Goal: Task Accomplishment & Management: Manage account settings

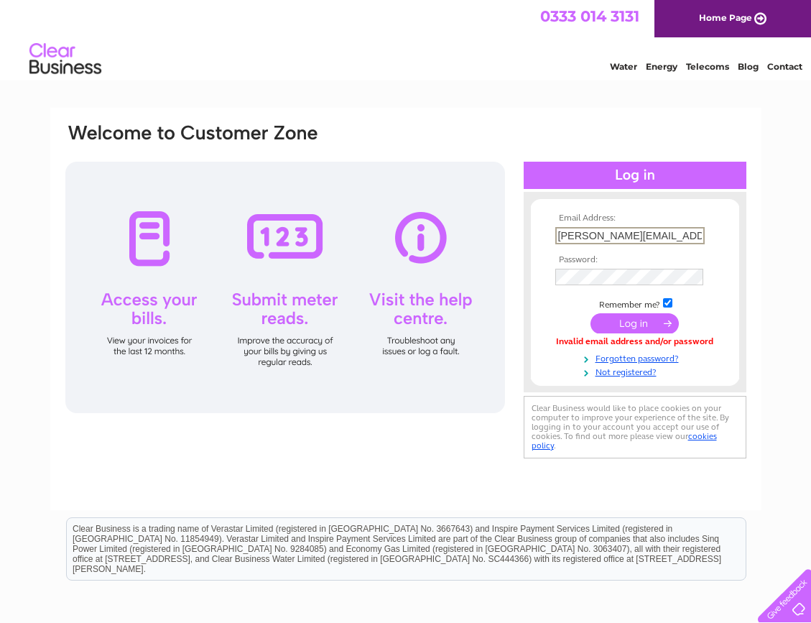
type input "[PERSON_NAME][EMAIL_ADDRESS][PERSON_NAME][DOMAIN_NAME]"
click at [635, 323] on input "submit" at bounding box center [635, 323] width 88 height 20
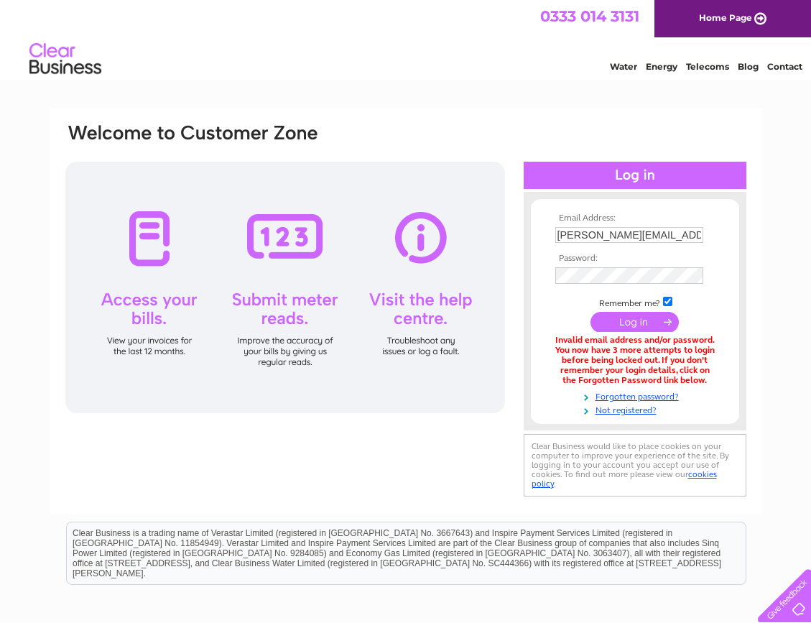
click at [626, 321] on input "submit" at bounding box center [635, 322] width 88 height 20
click at [768, 190] on div "Email Address: Sara.mountford@hadleyrowe.co.uk Password:" at bounding box center [405, 434] width 811 height 653
click at [566, 233] on input "[PERSON_NAME][EMAIL_ADDRESS][PERSON_NAME][DOMAIN_NAME]" at bounding box center [630, 235] width 148 height 16
type input "[PERSON_NAME][EMAIL_ADDRESS][PERSON_NAME][DOMAIN_NAME]"
click at [524, 256] on div "Email Address: sara.mountford@hadleyrowe.co.uk Password:" at bounding box center [635, 311] width 223 height 211
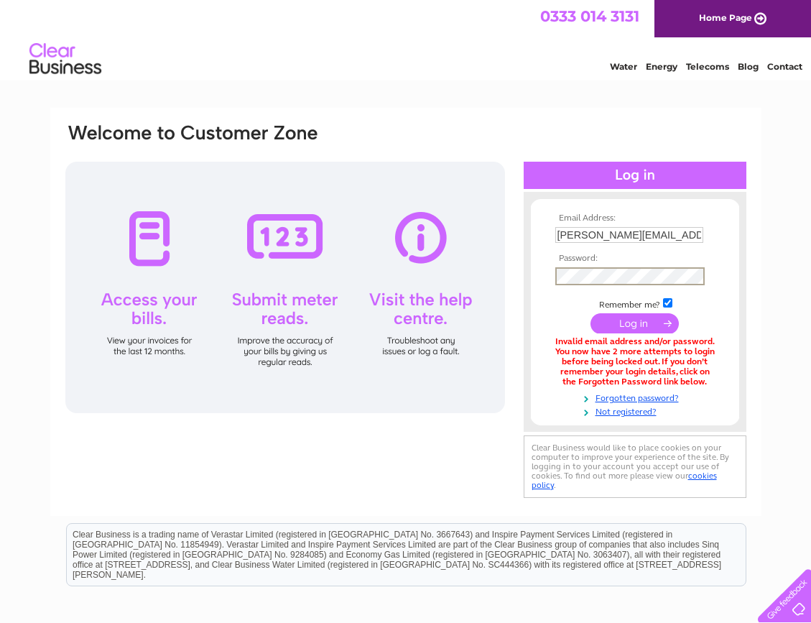
click at [626, 323] on input "submit" at bounding box center [635, 323] width 88 height 20
click at [655, 392] on link "Forgotten password?" at bounding box center [637, 396] width 163 height 14
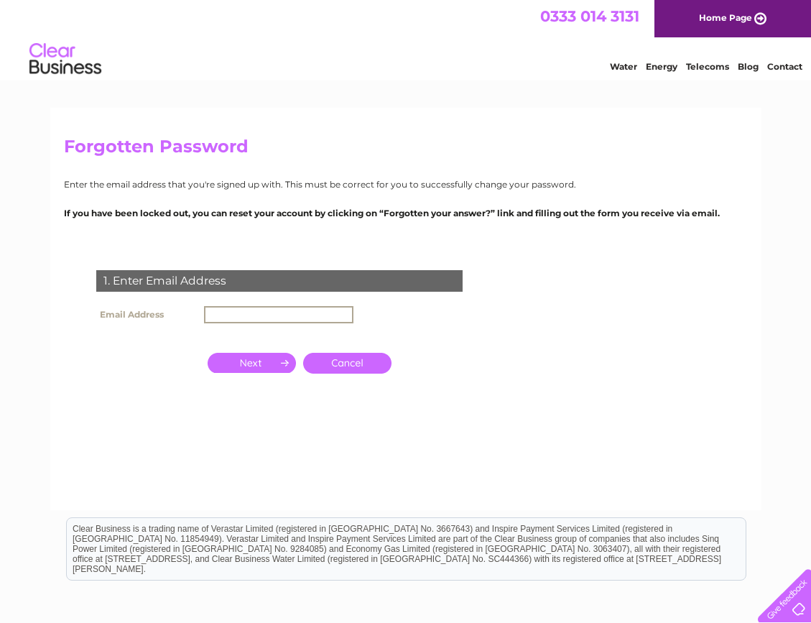
click at [278, 313] on input "text" at bounding box center [278, 314] width 149 height 17
type input "[PERSON_NAME][EMAIL_ADDRESS][PERSON_NAME][DOMAIN_NAME]"
click at [259, 362] on input "button" at bounding box center [252, 361] width 88 height 20
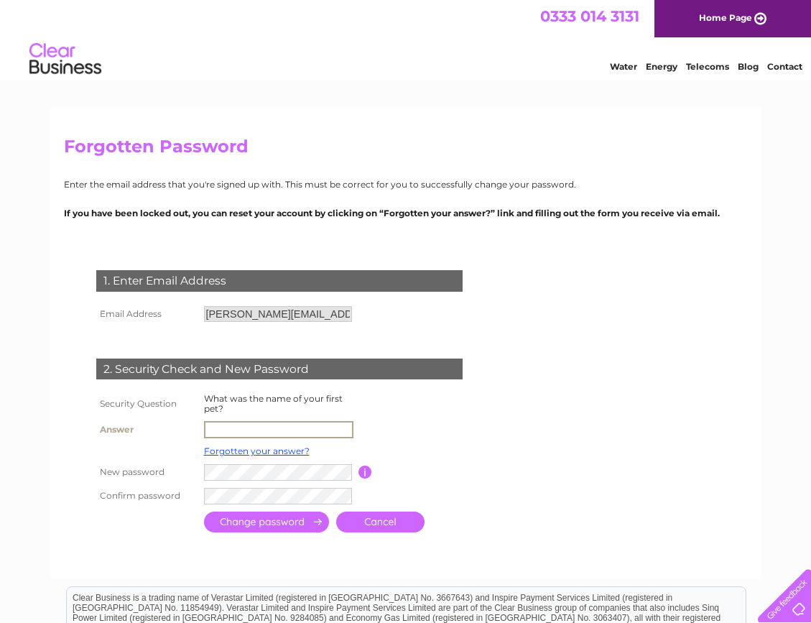
click at [253, 424] on input "text" at bounding box center [278, 429] width 149 height 17
type input "[PERSON_NAME]"
click at [364, 467] on input "button" at bounding box center [366, 470] width 14 height 13
click at [166, 480] on tr "New password Password must be at least 6 characters long" at bounding box center [297, 471] width 408 height 25
click at [69, 478] on div "1. Enter Email Address Email Address [PERSON_NAME][EMAIL_ADDRESS][PERSON_NAME][…" at bounding box center [282, 396] width 437 height 280
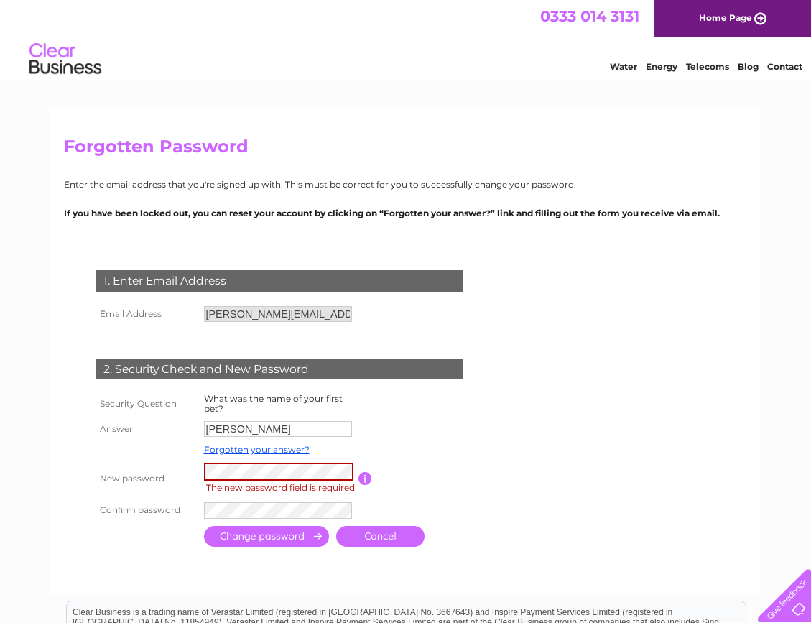
click at [377, 538] on link "Cancel" at bounding box center [380, 536] width 88 height 21
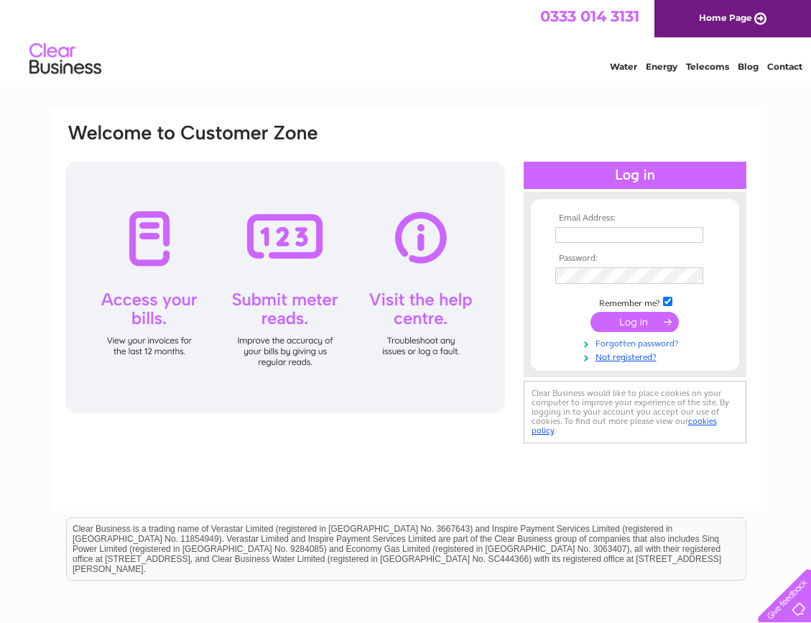
click at [617, 341] on link "Forgotten password?" at bounding box center [637, 343] width 163 height 14
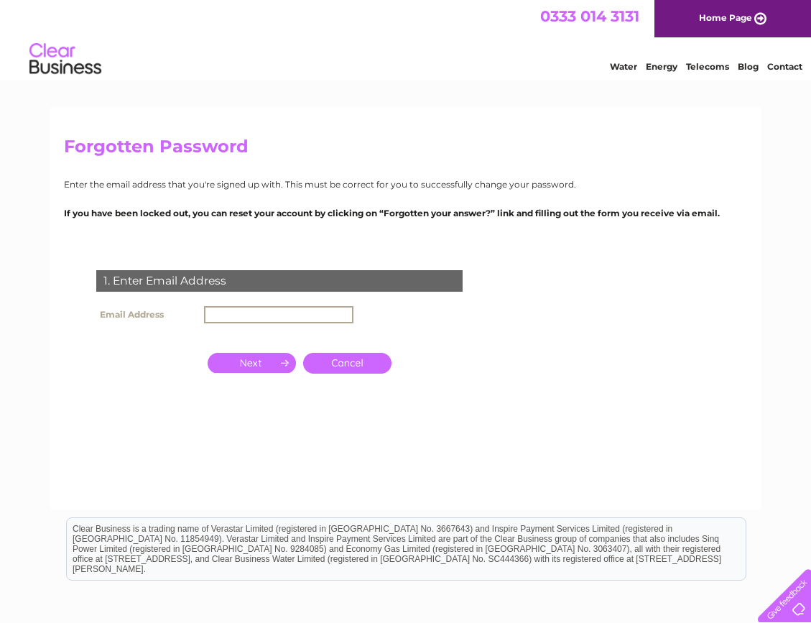
click at [244, 313] on input "text" at bounding box center [278, 314] width 149 height 17
type input "[PERSON_NAME][EMAIL_ADDRESS][PERSON_NAME][DOMAIN_NAME]"
click at [253, 363] on input "button" at bounding box center [252, 361] width 88 height 20
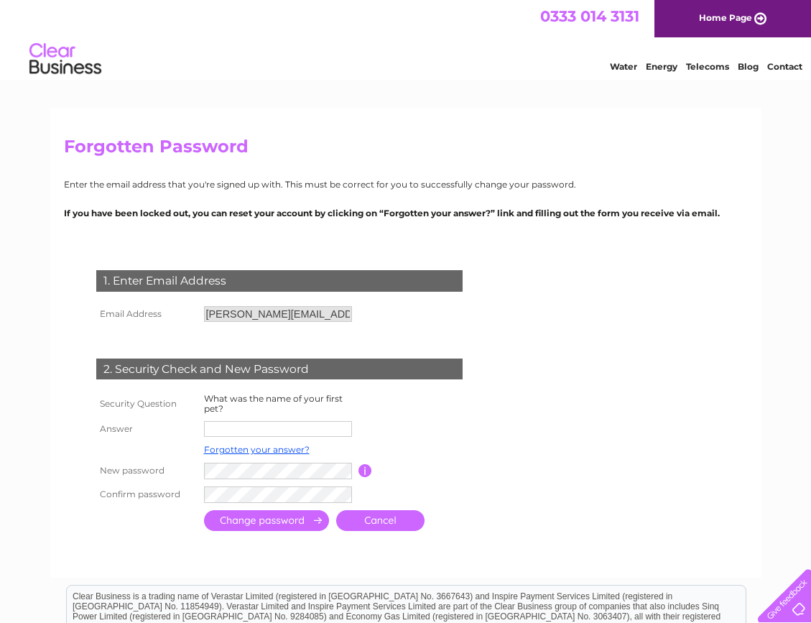
click at [235, 424] on input "text" at bounding box center [278, 429] width 148 height 16
type input "nipper"
click at [342, 517] on link "Cancel" at bounding box center [380, 520] width 88 height 21
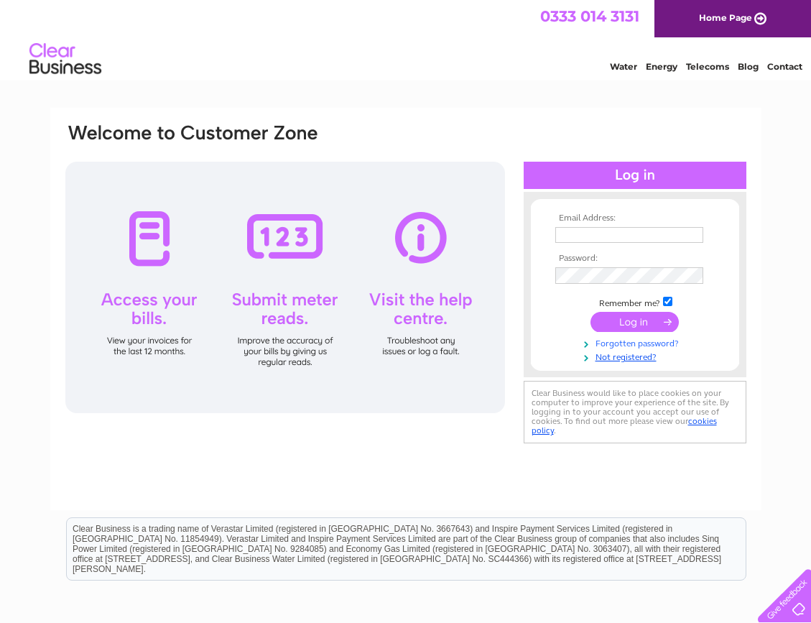
click at [623, 345] on link "Forgotten password?" at bounding box center [637, 343] width 163 height 14
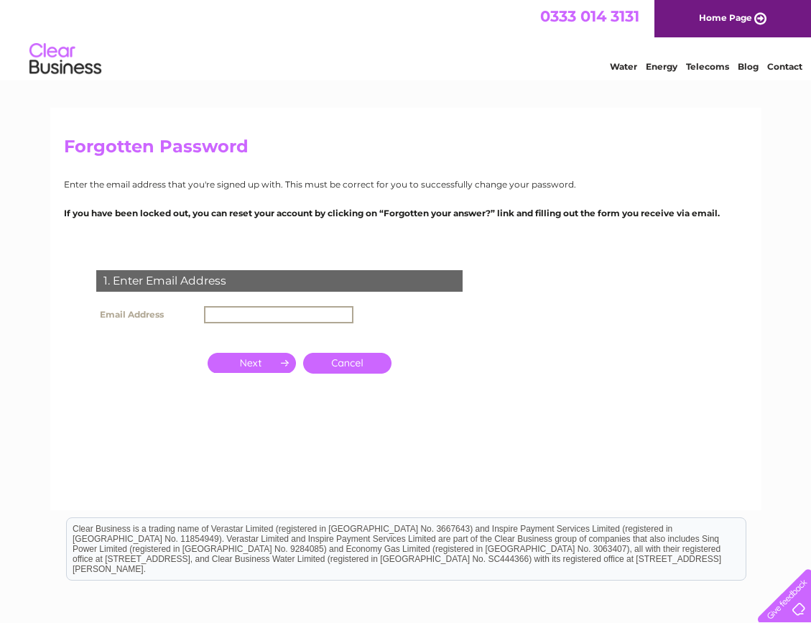
click at [284, 308] on input "text" at bounding box center [278, 314] width 149 height 17
type input "[PERSON_NAME][EMAIL_ADDRESS][PERSON_NAME][DOMAIN_NAME]"
click at [262, 362] on input "button" at bounding box center [252, 361] width 88 height 20
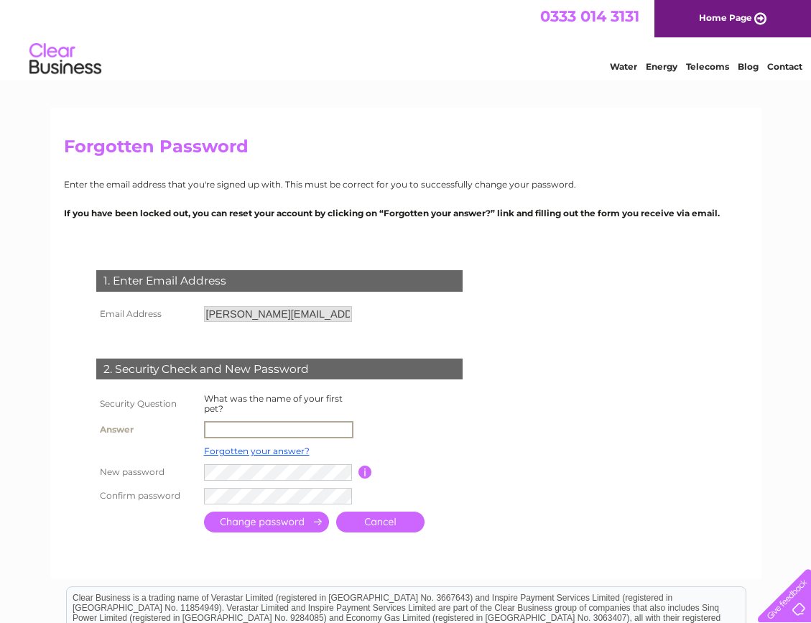
click at [236, 429] on input "text" at bounding box center [278, 429] width 149 height 17
type input "[PERSON_NAME]"
